Goal: Transaction & Acquisition: Purchase product/service

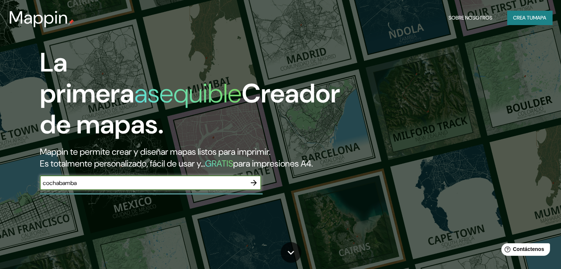
type input "cochabamba"
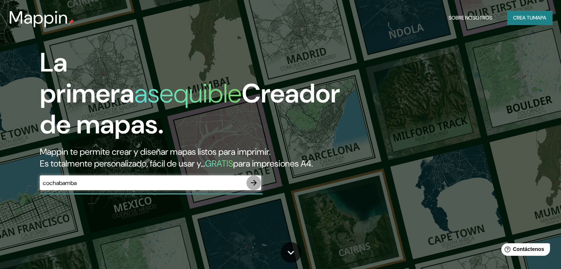
click at [257, 187] on icon "button" at bounding box center [253, 182] width 9 height 9
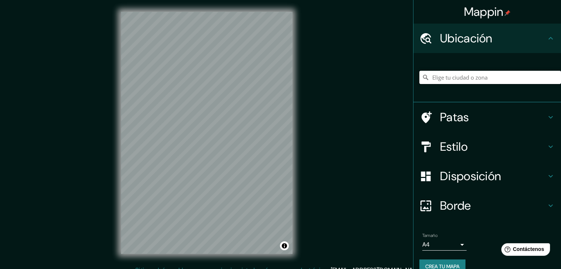
click at [463, 78] on input "Elige tu ciudad o zona" at bounding box center [490, 77] width 142 height 13
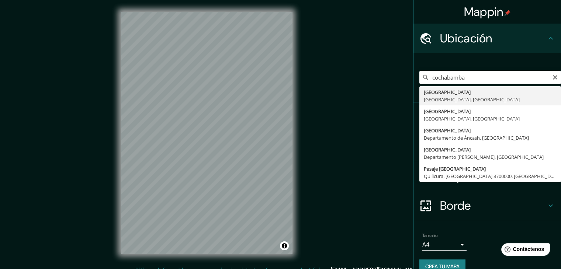
type input "[GEOGRAPHIC_DATA], [GEOGRAPHIC_DATA], [GEOGRAPHIC_DATA]"
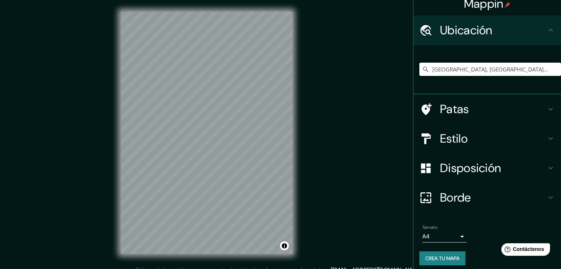
scroll to position [13, 0]
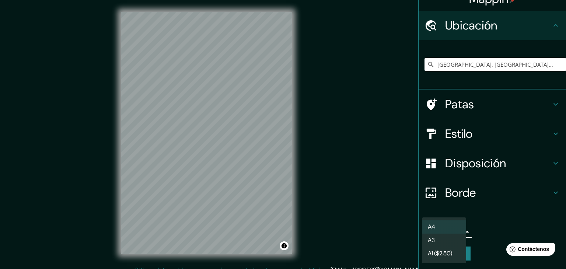
click at [453, 232] on body "Mappin Ubicación [GEOGRAPHIC_DATA], [GEOGRAPHIC_DATA], [GEOGRAPHIC_DATA] [GEOGR…" at bounding box center [283, 134] width 566 height 269
click at [437, 241] on li "A3" at bounding box center [444, 241] width 44 height 14
type input "a4"
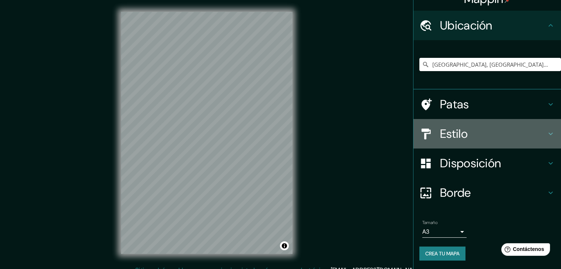
click at [476, 138] on h4 "Estilo" at bounding box center [493, 133] width 106 height 15
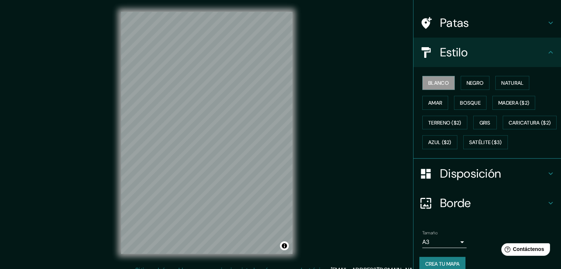
scroll to position [74, 0]
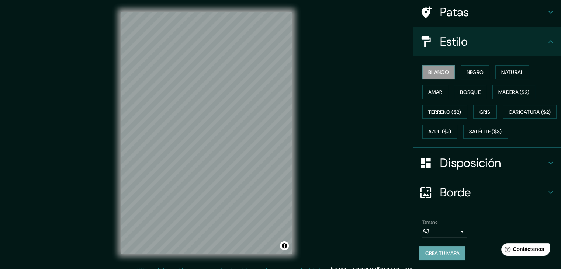
click at [427, 255] on font "Crea tu mapa" at bounding box center [442, 253] width 34 height 7
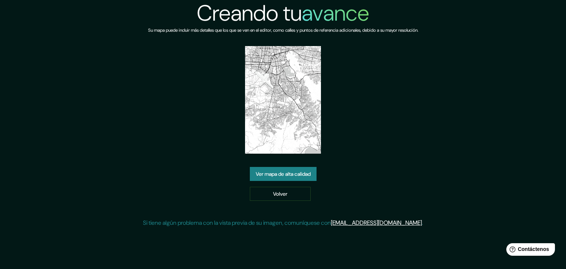
click at [269, 172] on font "Ver mapa de alta calidad" at bounding box center [283, 174] width 55 height 7
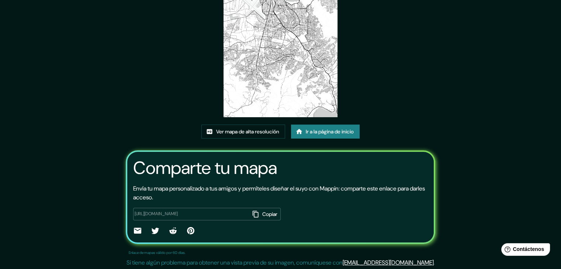
scroll to position [77, 0]
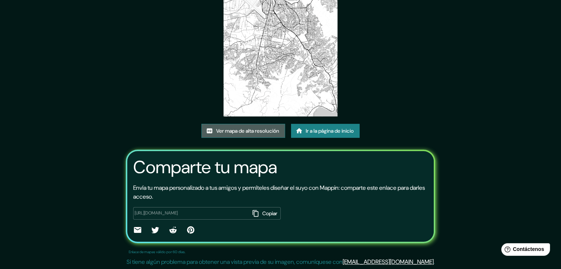
click at [266, 129] on font "Ver mapa de alta resolución" at bounding box center [247, 131] width 63 height 7
click at [262, 213] on font "Copiar" at bounding box center [269, 213] width 15 height 7
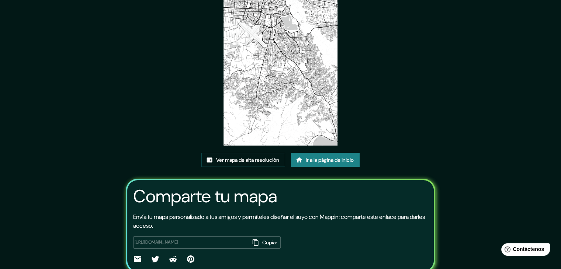
scroll to position [0, 0]
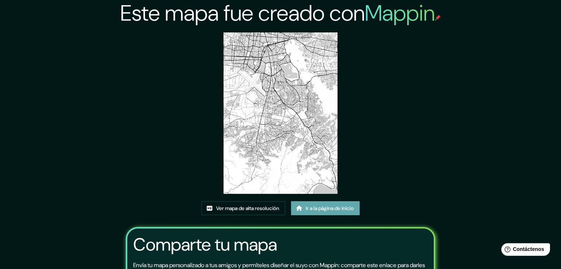
click at [313, 206] on font "Ir a la página de inicio" at bounding box center [330, 208] width 48 height 7
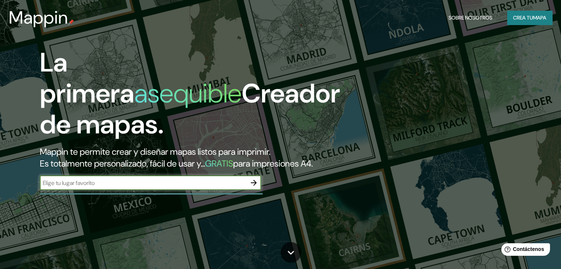
drag, startPoint x: 254, startPoint y: 195, endPoint x: 322, endPoint y: 168, distance: 73.0
click at [255, 187] on icon "button" at bounding box center [253, 182] width 9 height 9
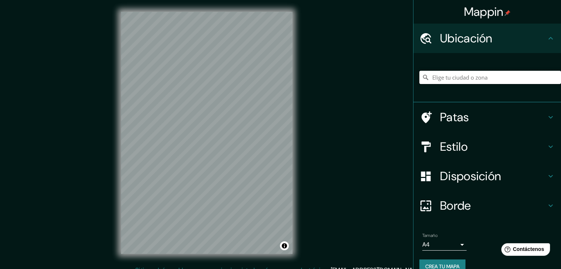
click at [470, 76] on input "Elige tu ciudad o zona" at bounding box center [490, 77] width 142 height 13
type input "[GEOGRAPHIC_DATA], [GEOGRAPHIC_DATA], [GEOGRAPHIC_DATA]"
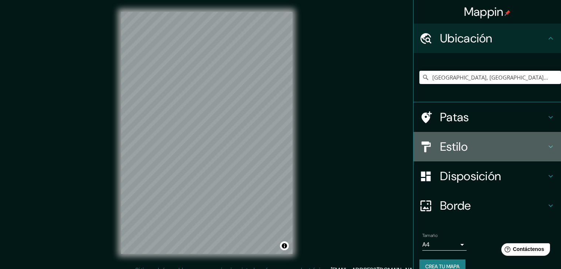
click at [477, 151] on h4 "Estilo" at bounding box center [493, 146] width 106 height 15
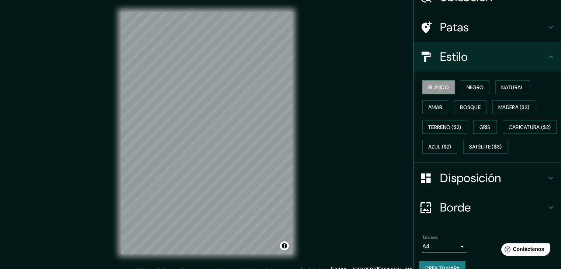
scroll to position [74, 0]
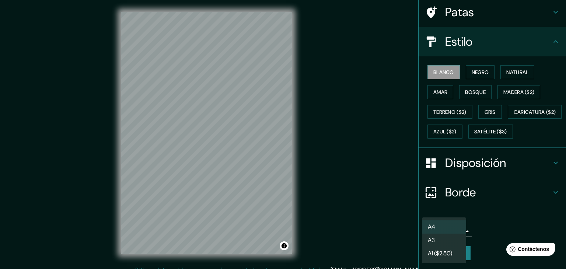
click at [454, 228] on body "Mappin Ubicación Cochabamba, Departamento de Cochabamba, Bolivia Cochabamba Dep…" at bounding box center [283, 134] width 566 height 269
click at [433, 243] on font "A3" at bounding box center [431, 241] width 7 height 8
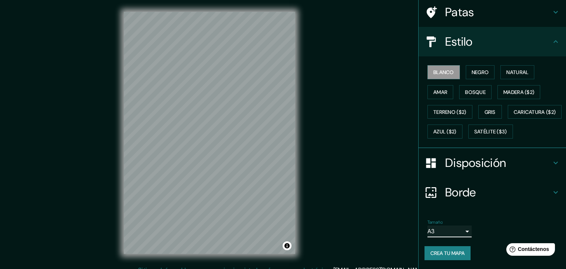
type input "a4"
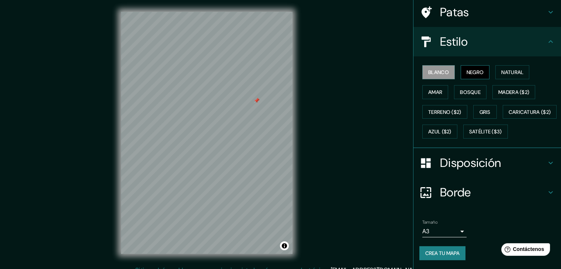
click at [467, 69] on font "Negro" at bounding box center [474, 72] width 17 height 7
click at [507, 69] on font "Natural" at bounding box center [512, 72] width 22 height 7
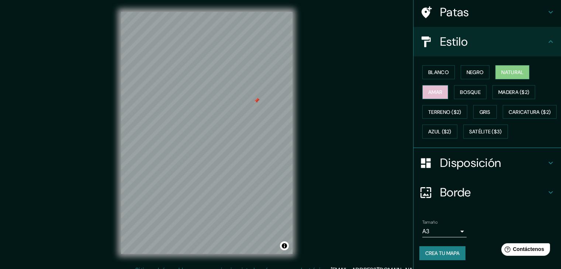
click at [435, 87] on font "Amar" at bounding box center [435, 92] width 14 height 10
click at [464, 89] on font "Bosque" at bounding box center [470, 92] width 21 height 7
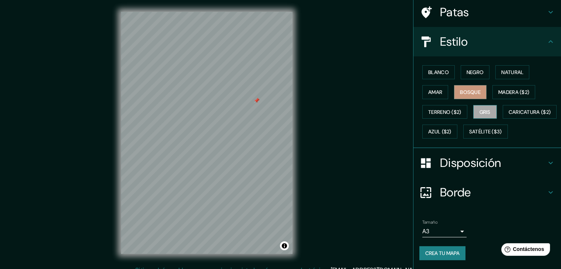
click at [479, 109] on font "Gris" at bounding box center [484, 112] width 11 height 7
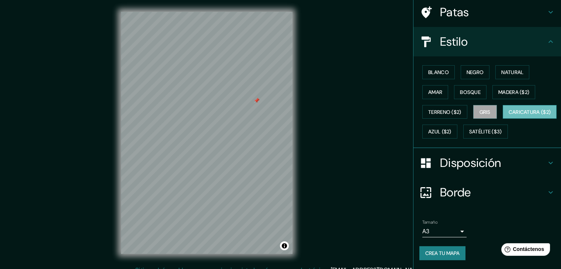
drag, startPoint x: 448, startPoint y: 111, endPoint x: 463, endPoint y: 112, distance: 14.8
click at [508, 112] on font "Caricatura ($2)" at bounding box center [529, 112] width 42 height 7
click at [451, 129] on font "Azul ($2)" at bounding box center [439, 132] width 23 height 7
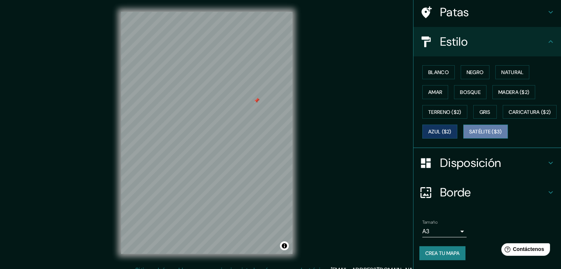
click at [469, 133] on font "Satélite ($3)" at bounding box center [485, 132] width 33 height 7
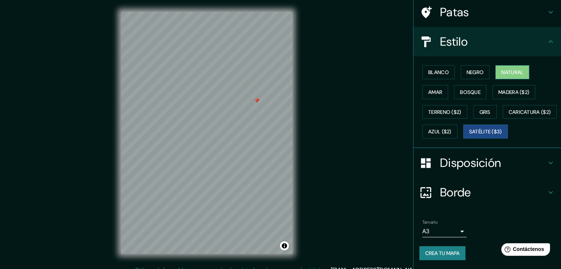
click at [508, 69] on font "Natural" at bounding box center [512, 72] width 22 height 7
click at [439, 252] on font "Crea tu mapa" at bounding box center [442, 253] width 34 height 7
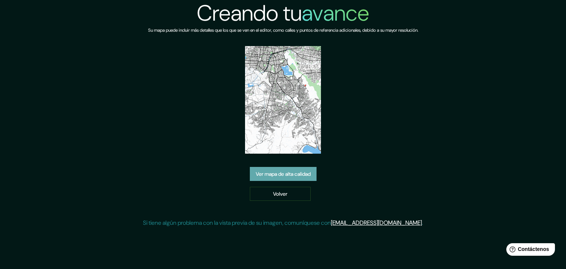
click at [286, 173] on font "Ver mapa de alta calidad" at bounding box center [283, 174] width 55 height 7
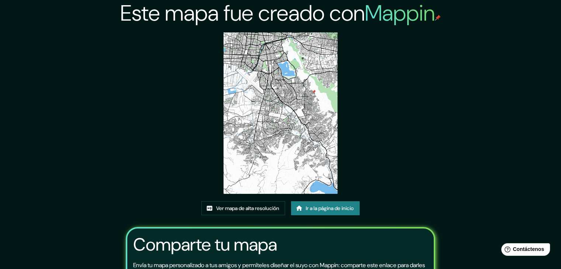
click at [298, 81] on img at bounding box center [280, 112] width 114 height 161
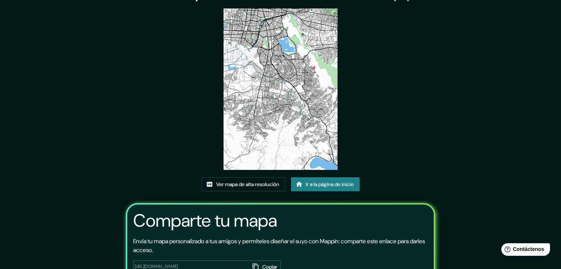
scroll to position [37, 0]
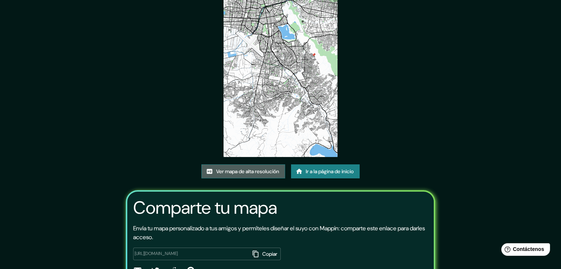
click at [240, 171] on font "Ver mapa de alta resolución" at bounding box center [247, 171] width 63 height 7
click at [320, 174] on font "Ir a la página de inicio" at bounding box center [330, 171] width 48 height 7
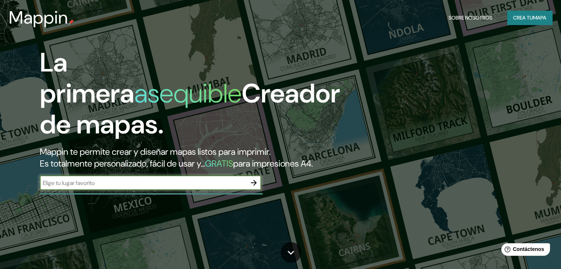
click at [254, 186] on icon "button" at bounding box center [254, 183] width 6 height 6
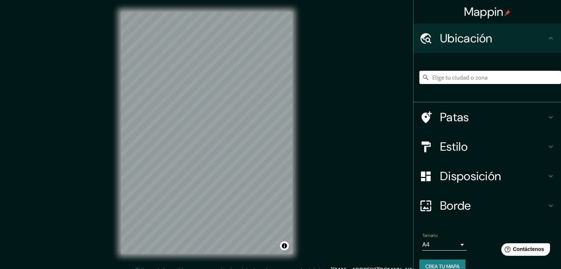
click at [488, 79] on input "Elige tu ciudad o zona" at bounding box center [490, 77] width 142 height 13
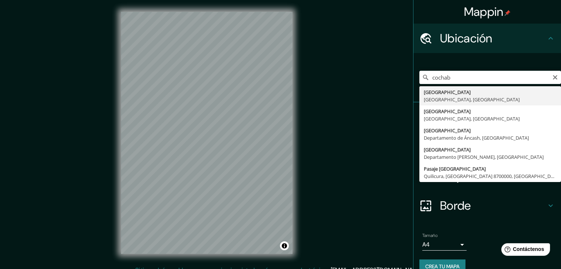
type input "[GEOGRAPHIC_DATA], [GEOGRAPHIC_DATA], [GEOGRAPHIC_DATA]"
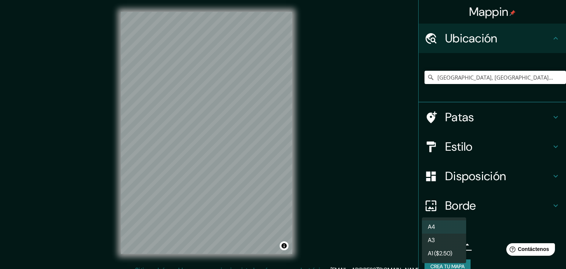
click at [435, 242] on body "Mappin Ubicación [GEOGRAPHIC_DATA], [GEOGRAPHIC_DATA], [GEOGRAPHIC_DATA] [GEOGR…" at bounding box center [283, 134] width 566 height 269
click at [436, 241] on li "A3" at bounding box center [444, 241] width 44 height 14
type input "a4"
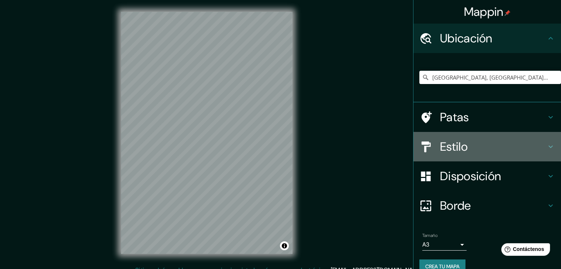
click at [470, 134] on div "Estilo" at bounding box center [486, 146] width 147 height 29
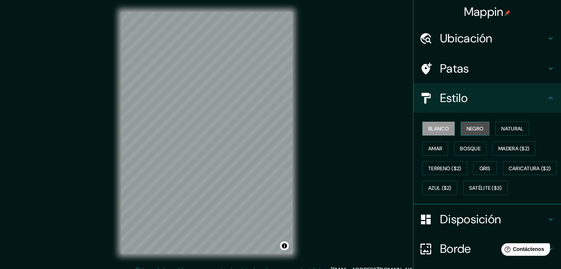
click at [477, 127] on font "Negro" at bounding box center [474, 128] width 17 height 7
click at [484, 166] on font "Gris" at bounding box center [484, 168] width 11 height 7
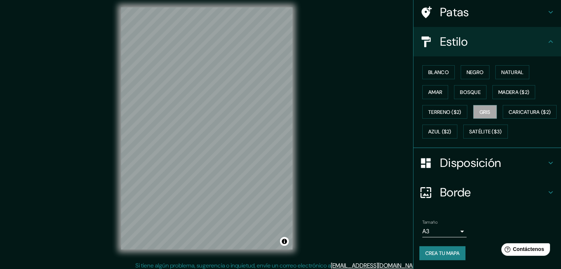
scroll to position [8, 0]
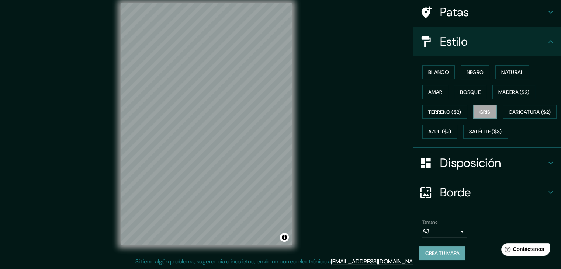
click at [436, 254] on font "Crea tu mapa" at bounding box center [442, 253] width 34 height 7
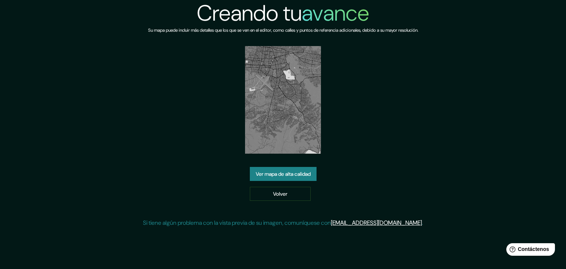
click at [289, 173] on font "Ver mapa de alta calidad" at bounding box center [283, 174] width 55 height 7
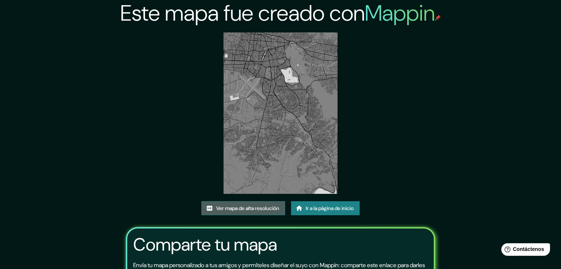
click at [257, 206] on font "Ver mapa de alta resolución" at bounding box center [247, 208] width 63 height 7
click at [326, 207] on font "Ir a la página de inicio" at bounding box center [330, 208] width 48 height 7
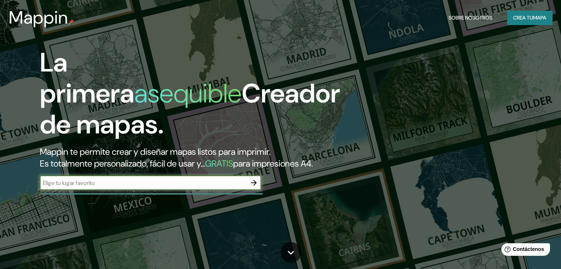
click at [254, 187] on icon "button" at bounding box center [253, 182] width 9 height 9
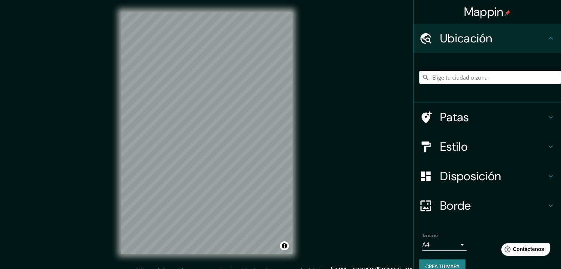
click at [478, 74] on input "Elige tu ciudad o zona" at bounding box center [490, 77] width 142 height 13
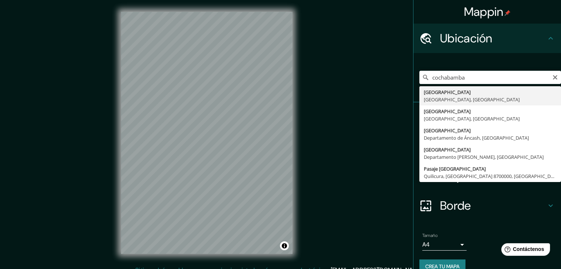
type input "[GEOGRAPHIC_DATA], [GEOGRAPHIC_DATA], [GEOGRAPHIC_DATA]"
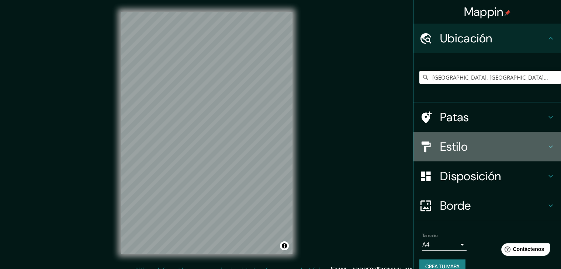
click at [485, 141] on h4 "Estilo" at bounding box center [493, 146] width 106 height 15
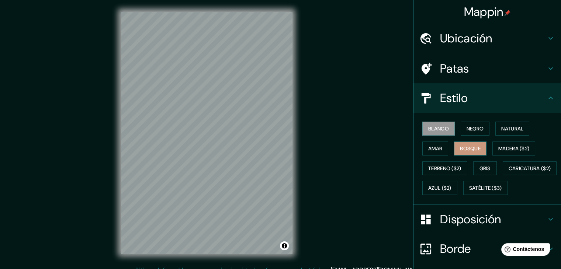
click at [467, 147] on font "Bosque" at bounding box center [470, 148] width 21 height 7
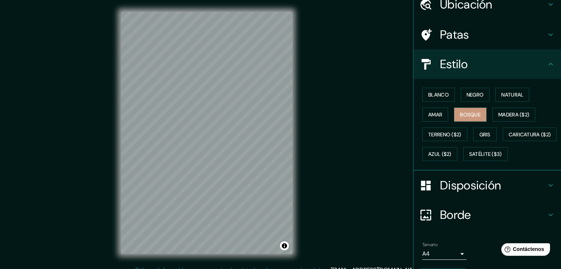
scroll to position [74, 0]
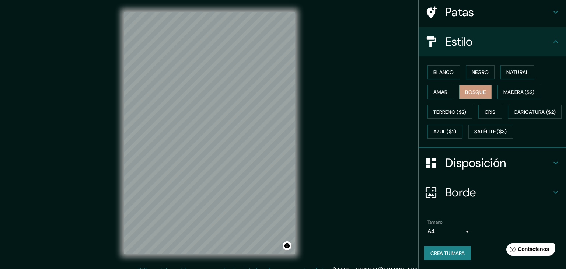
click at [446, 233] on body "Mappin Ubicación Cochabamba, Departamento de Cochabamba, Bolivia Patas Estilo B…" at bounding box center [283, 134] width 566 height 269
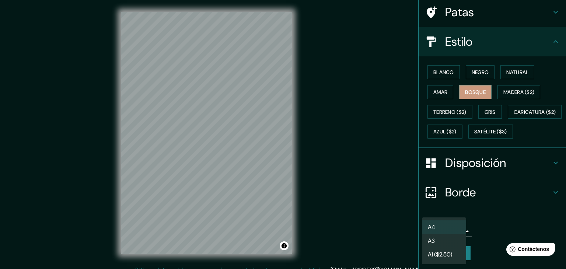
click at [438, 245] on li "A3" at bounding box center [444, 241] width 44 height 14
type input "a4"
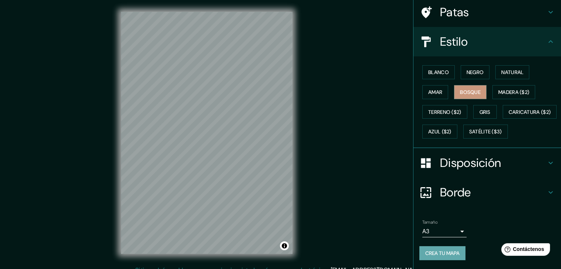
click at [448, 252] on font "Crea tu mapa" at bounding box center [442, 253] width 34 height 7
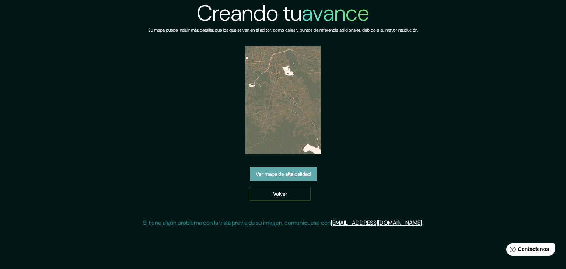
click at [295, 174] on font "Ver mapa de alta calidad" at bounding box center [283, 174] width 55 height 7
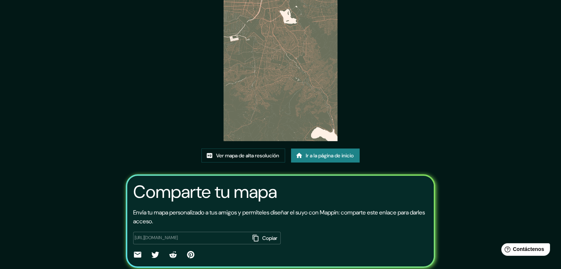
scroll to position [41, 0]
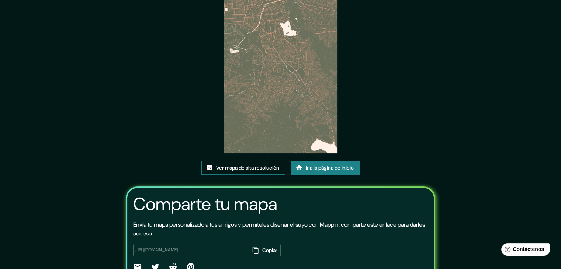
click at [254, 167] on font "Ver mapa de alta resolución" at bounding box center [247, 167] width 63 height 7
click at [312, 166] on font "Ir a la página de inicio" at bounding box center [330, 167] width 48 height 7
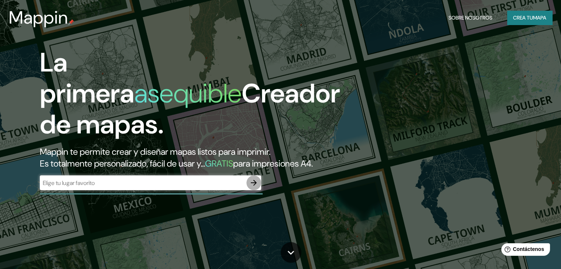
click at [252, 187] on icon "button" at bounding box center [253, 182] width 9 height 9
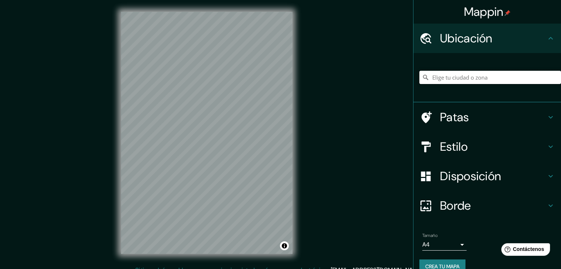
click at [495, 77] on input "Elige tu ciudad o zona" at bounding box center [490, 77] width 142 height 13
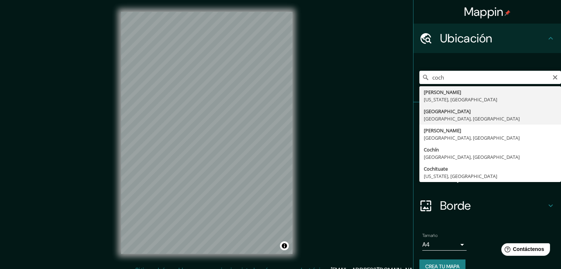
type input "Cochabamba, Departamento de Cochabamba, Bolivia"
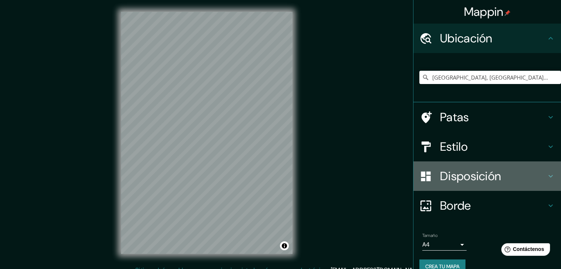
click at [489, 171] on font "Disposición" at bounding box center [470, 175] width 61 height 15
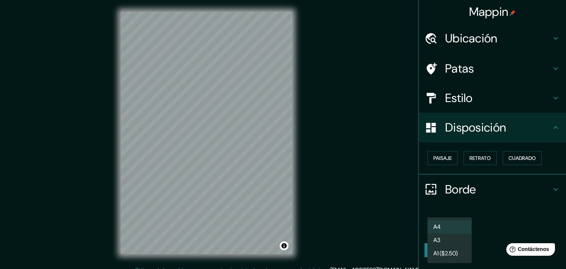
click at [457, 225] on body "Mappin Ubicación Cochabamba, Departamento de Cochabamba, Bolivia Patas Estilo D…" at bounding box center [283, 134] width 566 height 269
click at [451, 237] on li "A3" at bounding box center [450, 241] width 44 height 14
type input "a4"
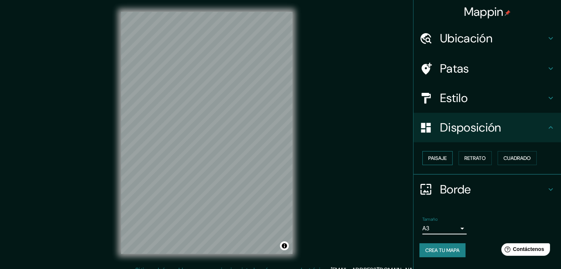
click at [444, 160] on font "Paisaje" at bounding box center [437, 158] width 18 height 7
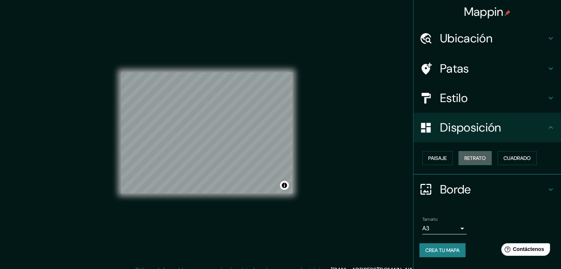
click at [478, 157] on font "Retrato" at bounding box center [474, 158] width 21 height 7
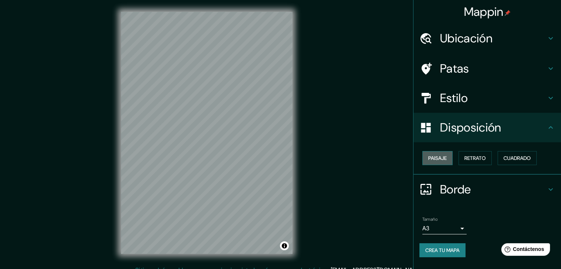
click at [444, 157] on font "Paisaje" at bounding box center [437, 158] width 18 height 7
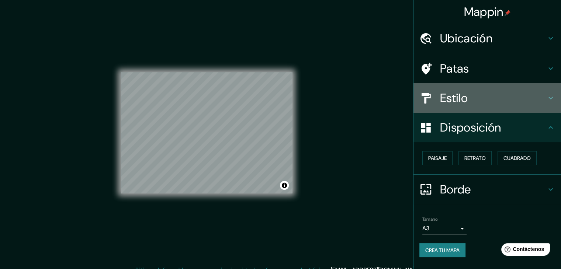
click at [457, 96] on font "Estilo" at bounding box center [454, 97] width 28 height 15
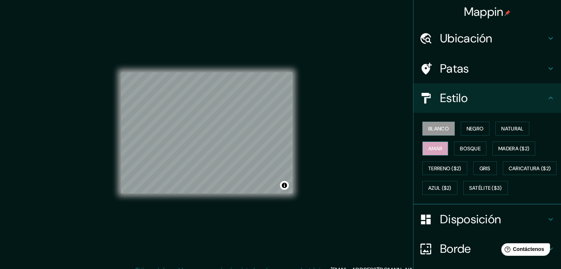
click at [429, 144] on font "Amar" at bounding box center [435, 149] width 14 height 10
click at [461, 145] on font "Bosque" at bounding box center [470, 148] width 21 height 7
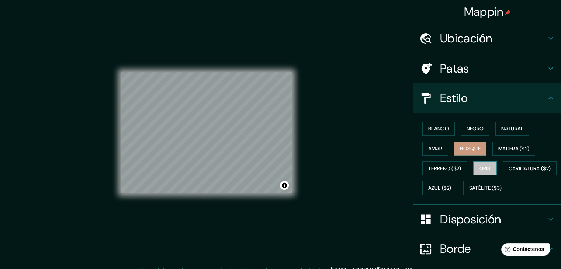
click at [475, 166] on button "Gris" at bounding box center [485, 168] width 24 height 14
click at [508, 127] on font "Natural" at bounding box center [512, 128] width 22 height 7
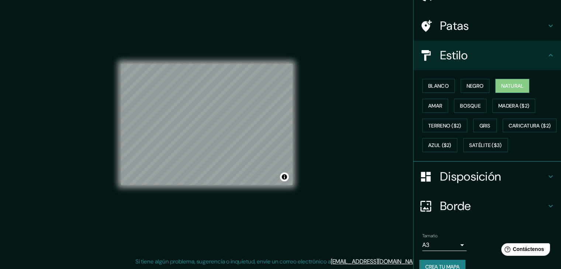
scroll to position [74, 0]
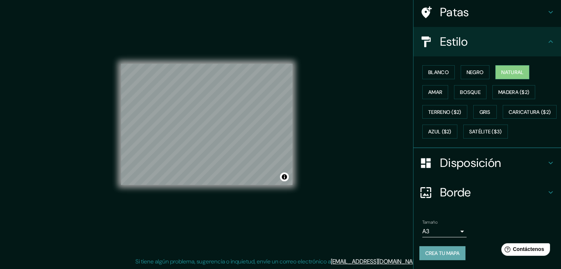
click at [444, 251] on font "Crea tu mapa" at bounding box center [442, 253] width 34 height 7
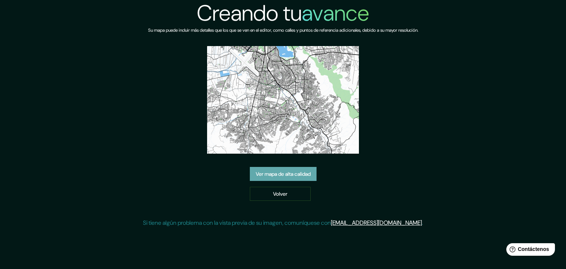
click at [292, 171] on font "Ver mapa de alta calidad" at bounding box center [283, 174] width 55 height 7
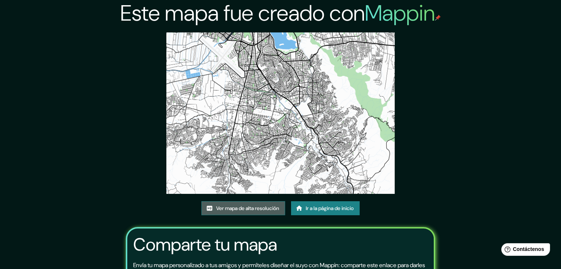
click at [239, 208] on font "Ver mapa de alta resolución" at bounding box center [247, 208] width 63 height 7
click at [223, 208] on font "Ver mapa de alta resolución" at bounding box center [247, 208] width 63 height 7
